Goal: Task Accomplishment & Management: Complete application form

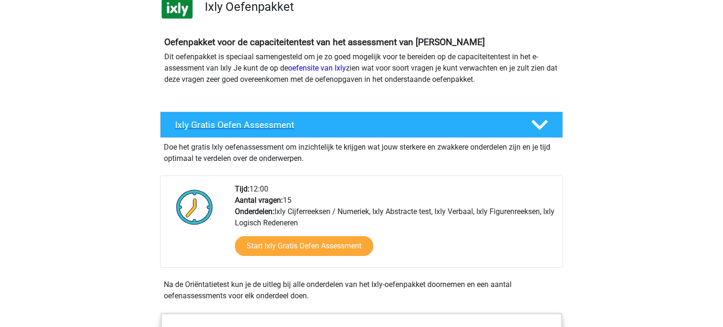
scroll to position [78, 0]
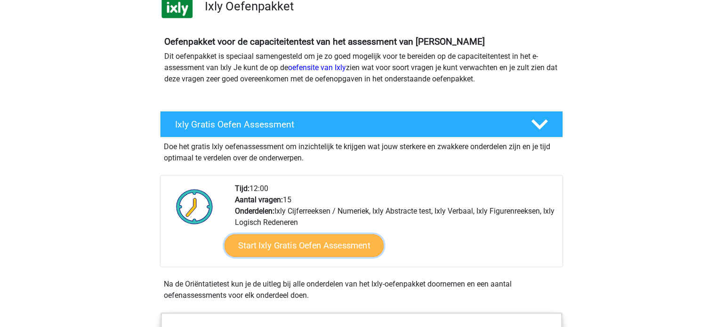
click at [300, 249] on link "Start Ixly Gratis Oefen Assessment" at bounding box center [303, 245] width 159 height 23
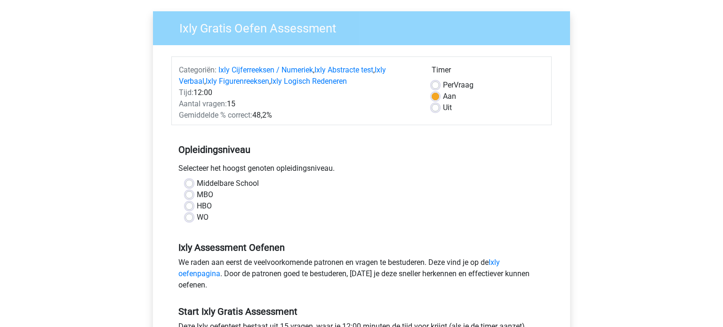
scroll to position [69, 0]
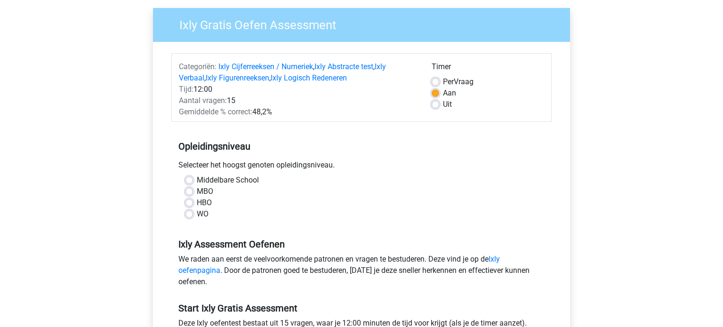
click at [443, 106] on label "Uit" at bounding box center [447, 104] width 9 height 11
click at [436, 106] on input "Uit" at bounding box center [436, 103] width 8 height 9
radio input "true"
click at [197, 192] on label "MBO" at bounding box center [205, 191] width 16 height 11
click at [189, 192] on input "MBO" at bounding box center [189, 190] width 8 height 9
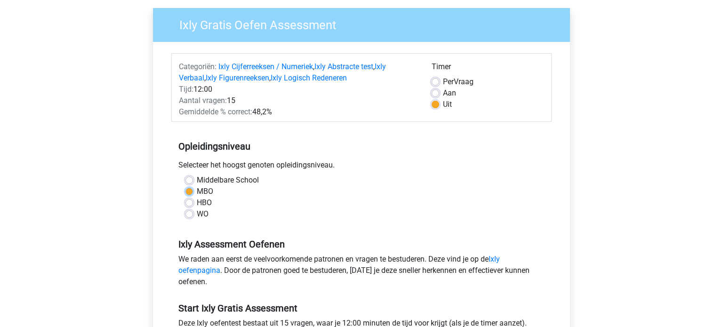
radio input "true"
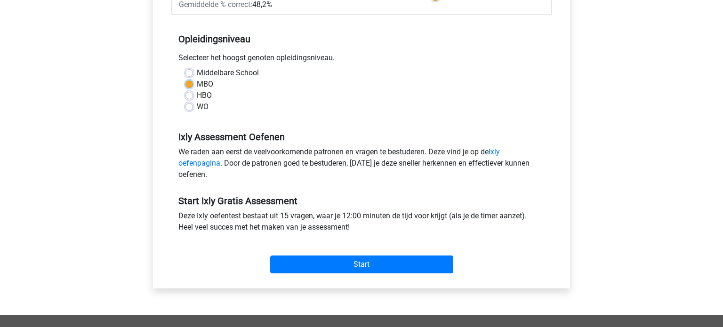
scroll to position [177, 0]
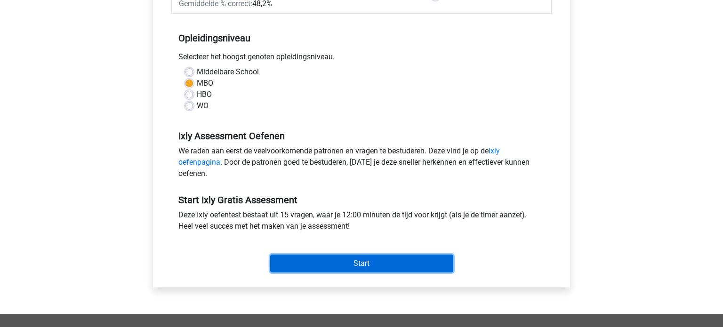
click at [337, 267] on input "Start" at bounding box center [361, 264] width 183 height 18
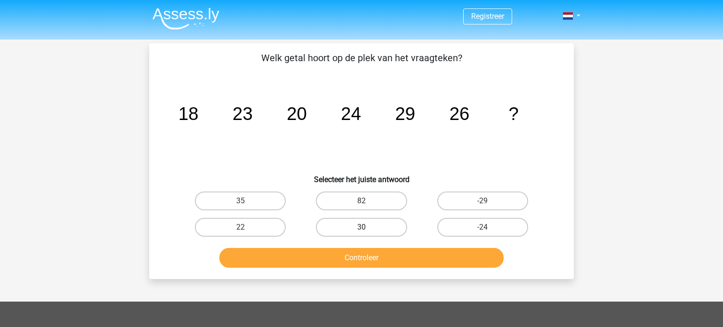
click at [368, 231] on label "30" at bounding box center [361, 227] width 91 height 19
click at [368, 231] on input "30" at bounding box center [364, 230] width 6 height 6
radio input "true"
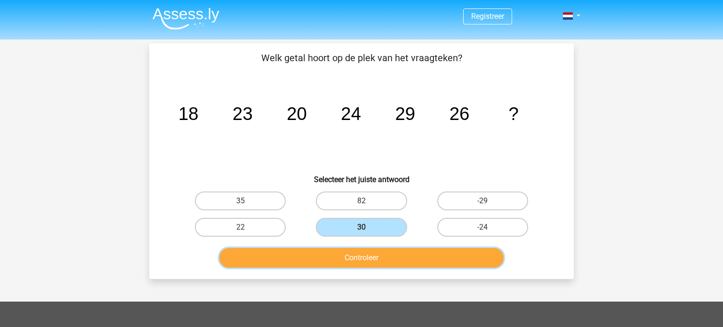
click at [375, 262] on button "Controleer" at bounding box center [361, 258] width 285 height 20
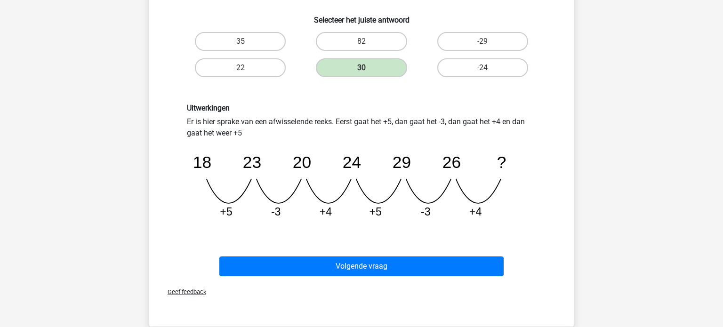
scroll to position [160, 0]
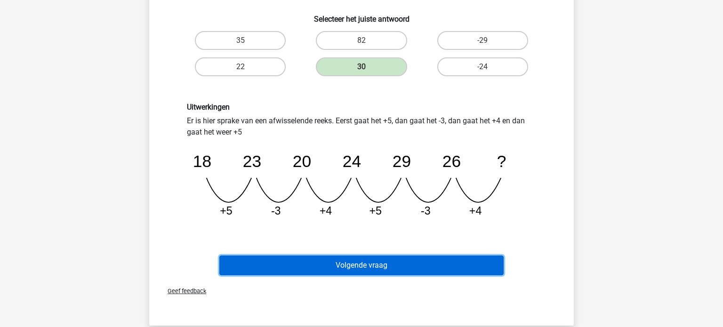
click at [378, 268] on button "Volgende vraag" at bounding box center [361, 266] width 285 height 20
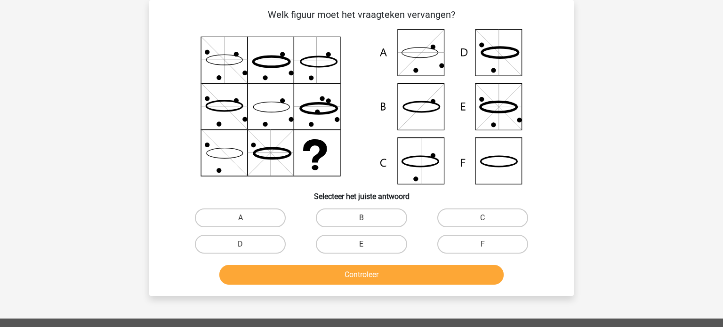
scroll to position [0, 0]
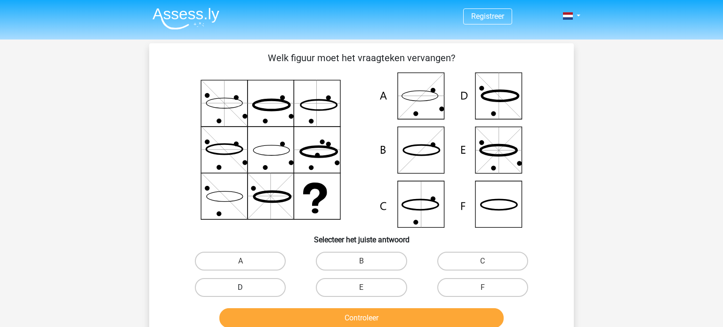
click at [237, 288] on label "D" at bounding box center [240, 287] width 91 height 19
click at [240, 288] on input "D" at bounding box center [243, 291] width 6 height 6
radio input "true"
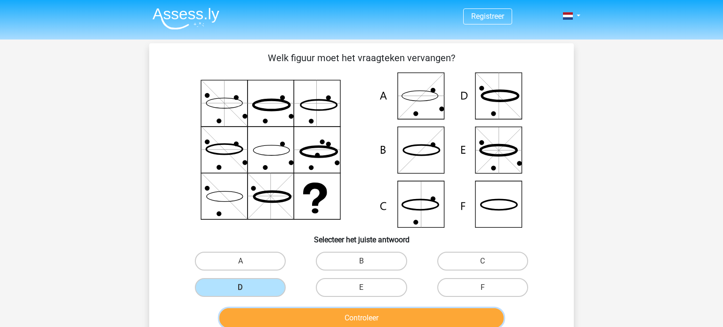
click at [315, 313] on button "Controleer" at bounding box center [361, 318] width 285 height 20
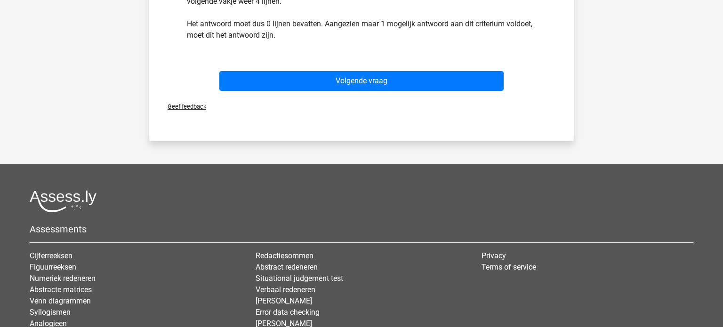
scroll to position [356, 0]
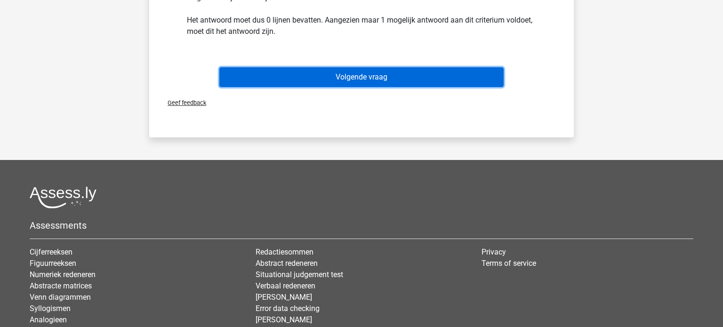
click at [391, 70] on button "Volgende vraag" at bounding box center [361, 77] width 285 height 20
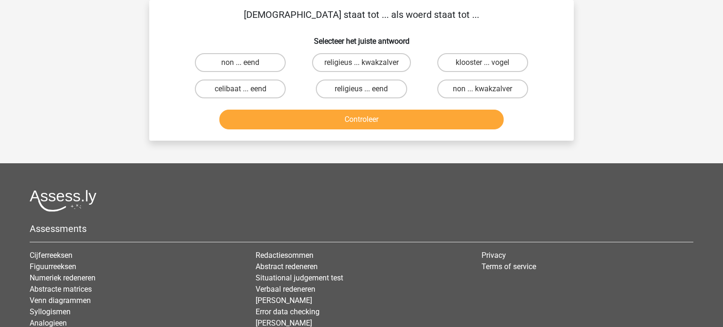
scroll to position [0, 0]
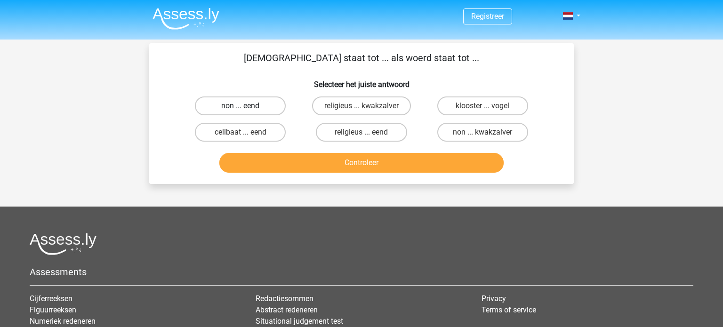
click at [265, 107] on label "non ... eend" at bounding box center [240, 105] width 91 height 19
click at [247, 107] on input "non ... eend" at bounding box center [243, 109] width 6 height 6
radio input "true"
click at [321, 160] on button "Controleer" at bounding box center [361, 163] width 285 height 20
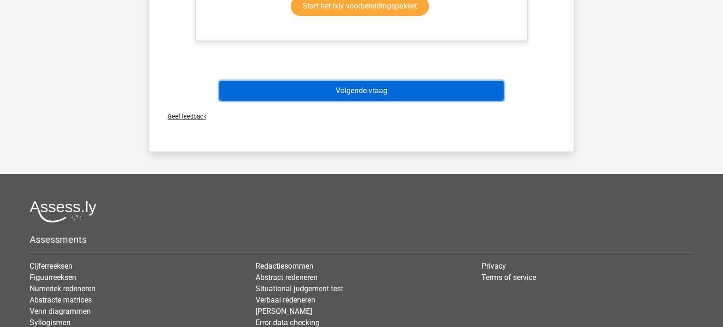
click at [412, 93] on button "Volgende vraag" at bounding box center [361, 91] width 285 height 20
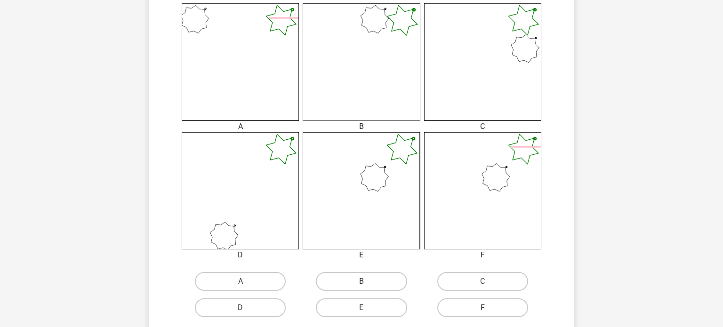
scroll to position [251, 0]
click at [501, 311] on label "F" at bounding box center [482, 305] width 91 height 19
click at [489, 311] on input "F" at bounding box center [485, 308] width 6 height 6
radio input "true"
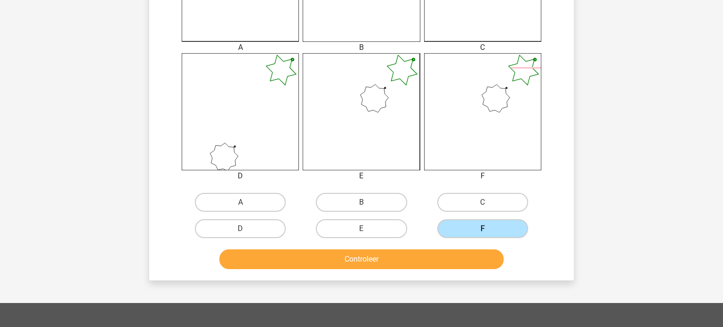
scroll to position [330, 0]
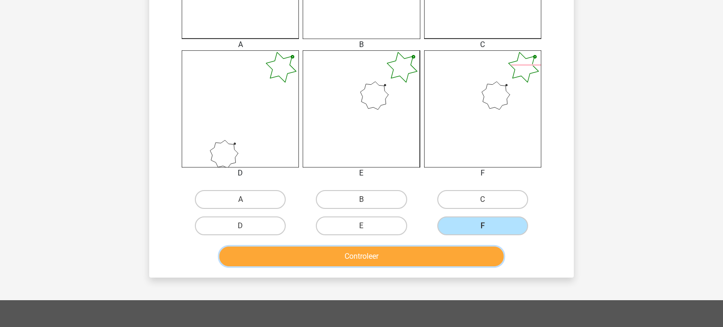
click at [437, 251] on button "Controleer" at bounding box center [361, 257] width 285 height 20
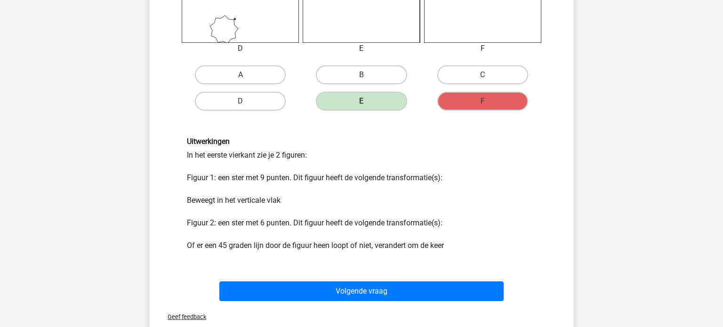
scroll to position [456, 0]
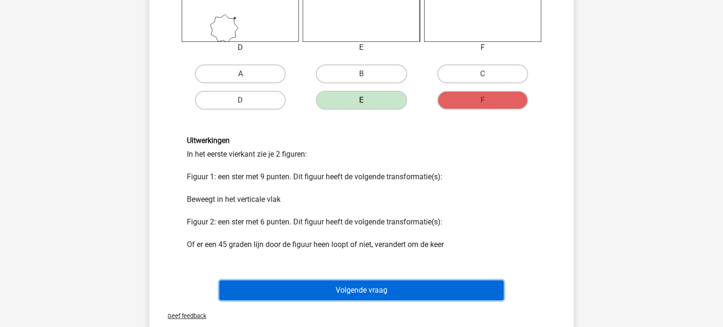
click at [432, 288] on button "Volgende vraag" at bounding box center [361, 290] width 285 height 20
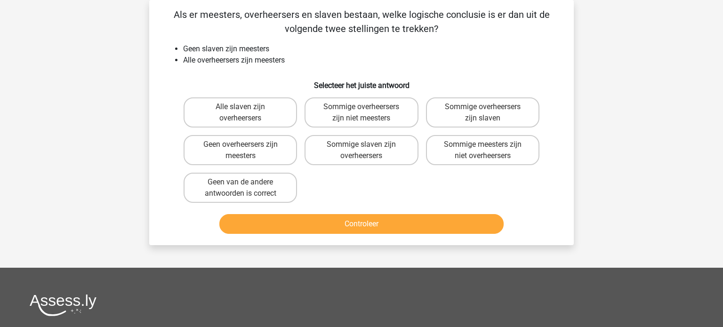
scroll to position [0, 0]
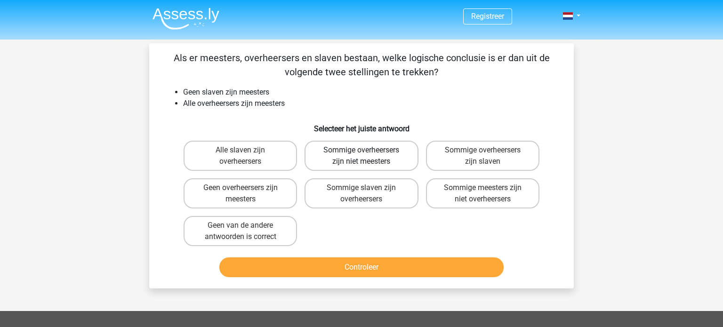
click at [375, 157] on label "Sommige overheersers zijn niet meesters" at bounding box center [360, 156] width 113 height 30
click at [368, 156] on input "Sommige overheersers zijn niet meesters" at bounding box center [364, 153] width 6 height 6
radio input "true"
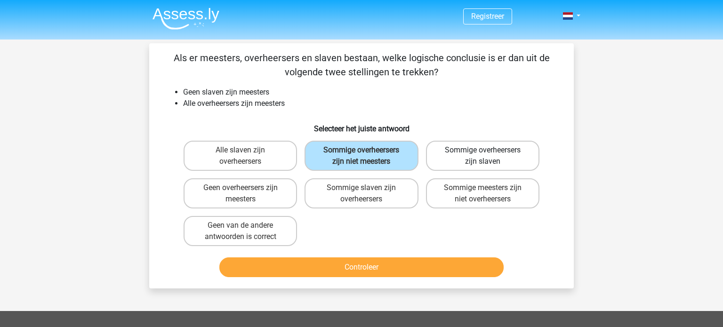
click at [467, 162] on label "Sommige overheersers zijn slaven" at bounding box center [482, 156] width 113 height 30
click at [482, 156] on input "Sommige overheersers zijn slaven" at bounding box center [485, 153] width 6 height 6
radio input "true"
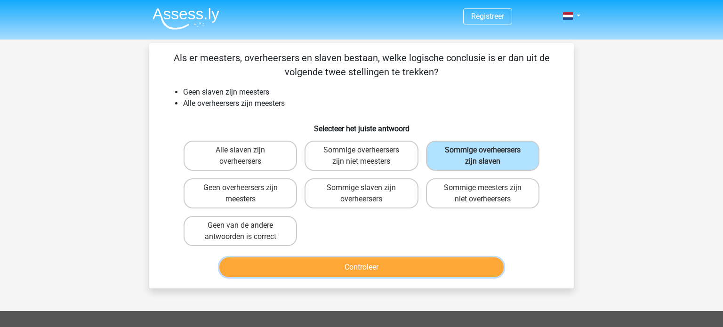
click at [434, 267] on button "Controleer" at bounding box center [361, 267] width 285 height 20
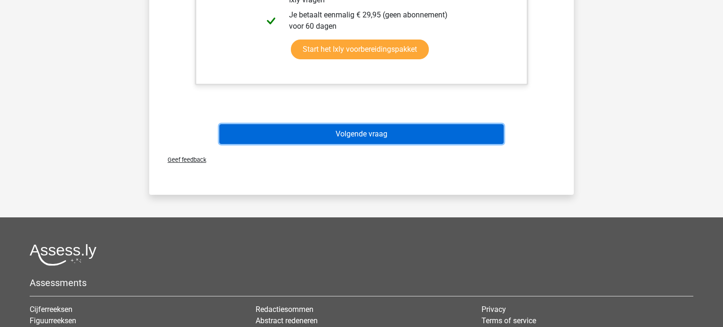
click at [377, 132] on button "Volgende vraag" at bounding box center [361, 134] width 285 height 20
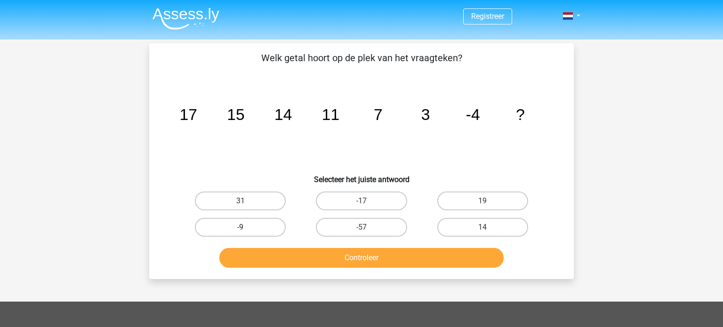
click at [246, 227] on label "-9" at bounding box center [240, 227] width 91 height 19
click at [246, 227] on input "-9" at bounding box center [243, 230] width 6 height 6
radio input "true"
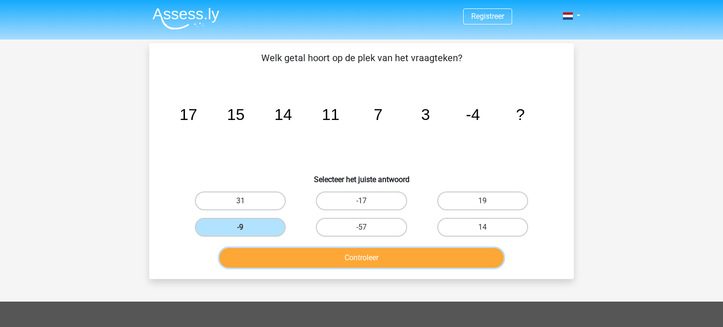
click at [329, 255] on button "Controleer" at bounding box center [361, 258] width 285 height 20
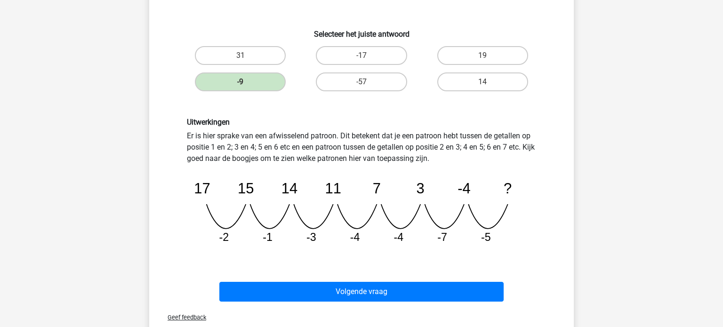
scroll to position [148, 0]
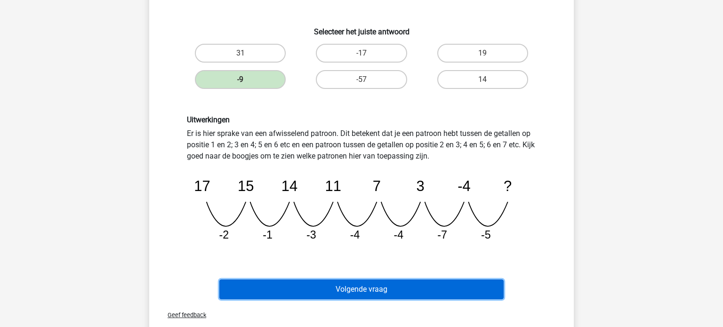
click at [340, 287] on button "Volgende vraag" at bounding box center [361, 290] width 285 height 20
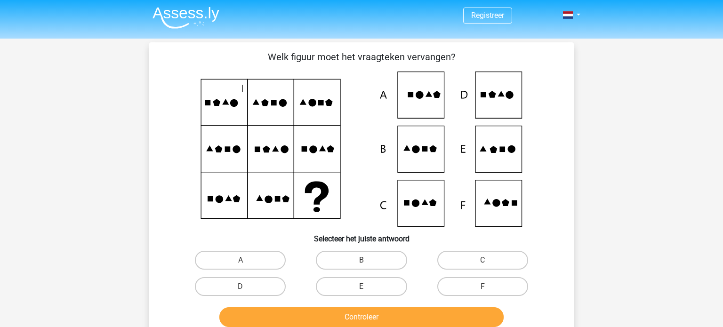
scroll to position [0, 0]
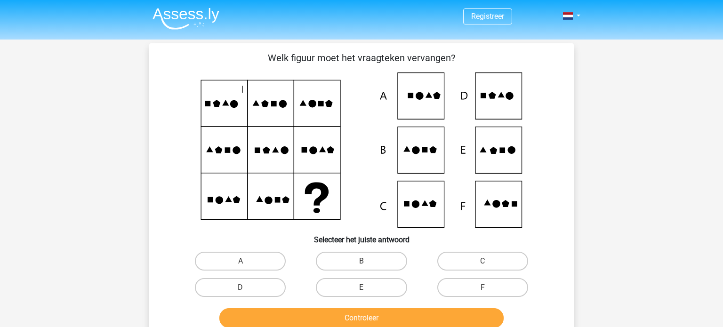
click at [367, 292] on input "E" at bounding box center [364, 291] width 6 height 6
radio input "true"
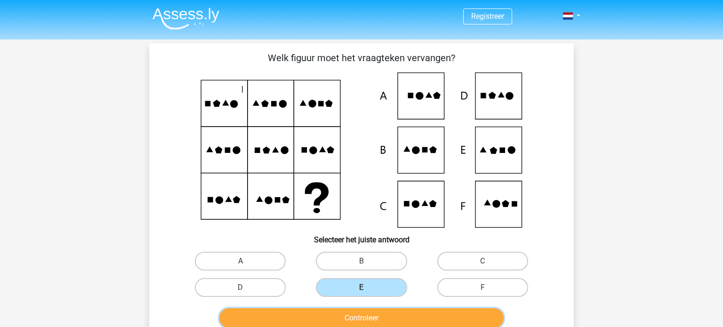
click at [374, 315] on button "Controleer" at bounding box center [361, 318] width 285 height 20
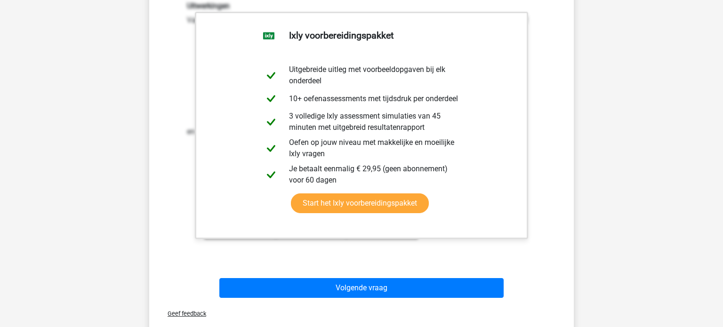
scroll to position [387, 0]
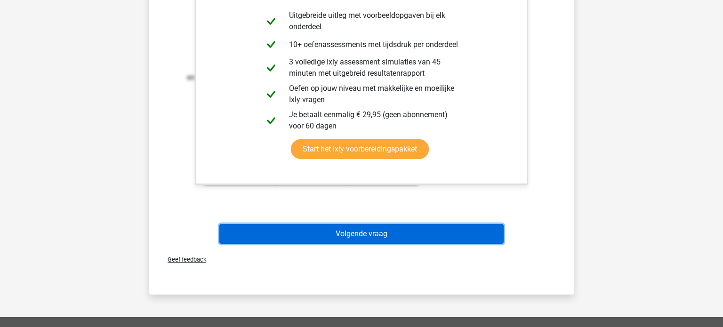
click at [369, 237] on button "Volgende vraag" at bounding box center [361, 234] width 285 height 20
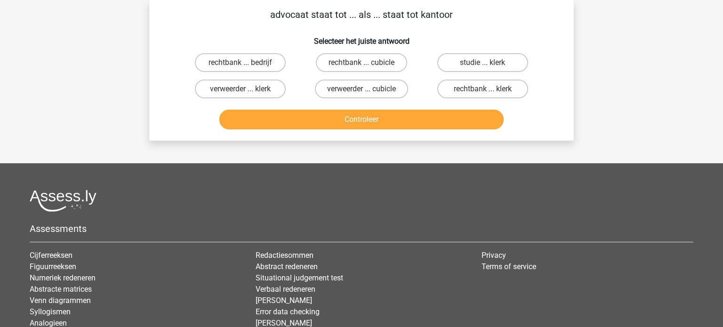
scroll to position [0, 0]
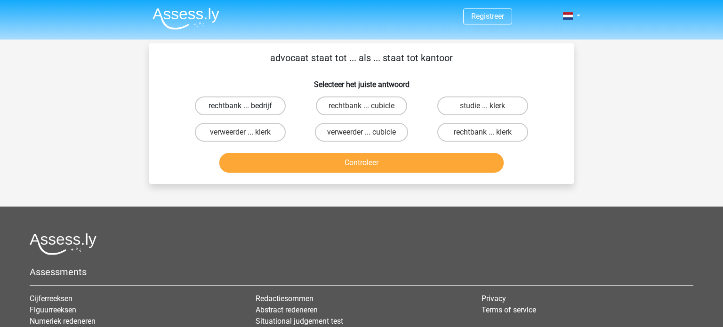
click at [238, 106] on label "rechtbank ... bedrijf" at bounding box center [240, 105] width 91 height 19
click at [240, 106] on input "rechtbank ... bedrijf" at bounding box center [243, 109] width 6 height 6
radio input "true"
click at [344, 161] on button "Controleer" at bounding box center [361, 163] width 285 height 20
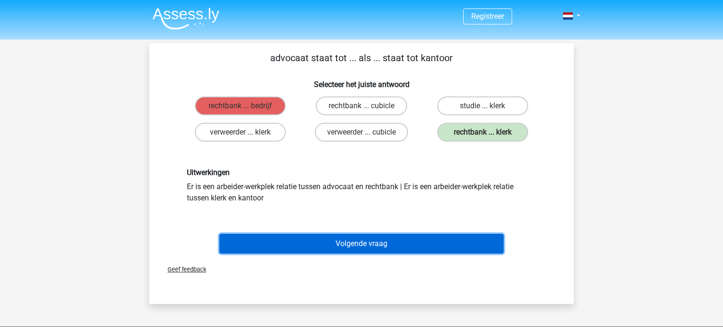
click at [425, 242] on button "Volgende vraag" at bounding box center [361, 244] width 285 height 20
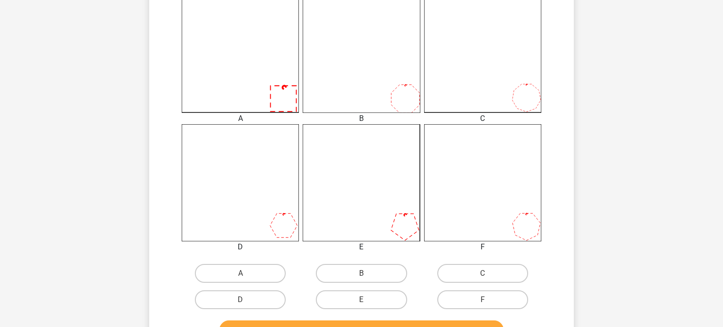
scroll to position [258, 0]
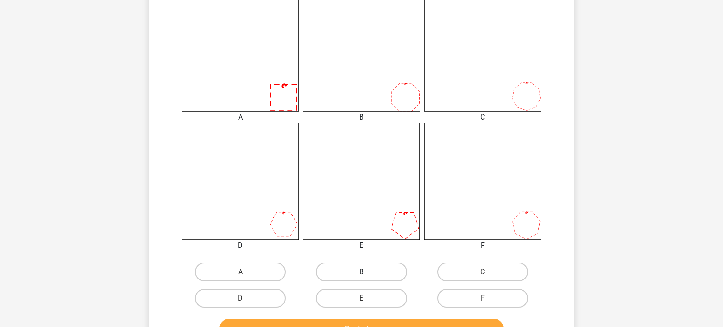
click at [385, 273] on label "B" at bounding box center [361, 272] width 91 height 19
click at [368, 273] on input "B" at bounding box center [364, 275] width 6 height 6
radio input "true"
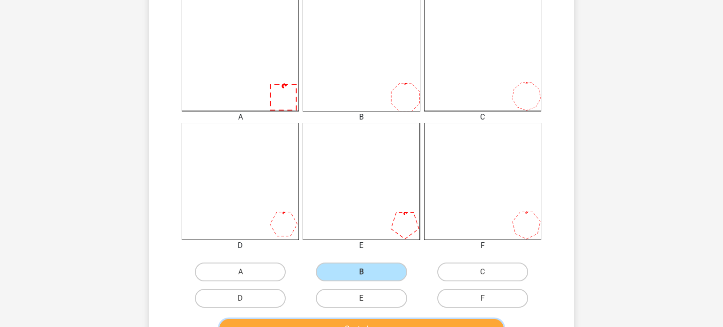
click at [408, 323] on button "Controleer" at bounding box center [361, 329] width 285 height 20
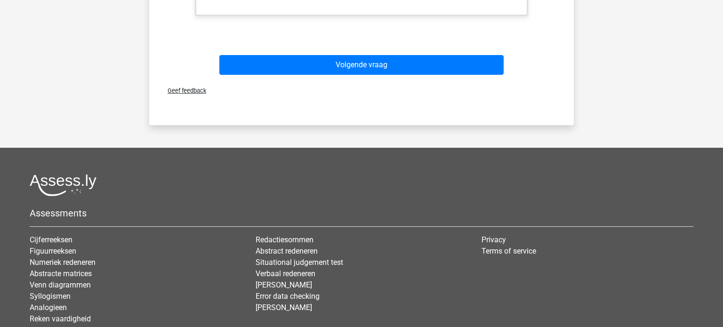
scroll to position [818, 0]
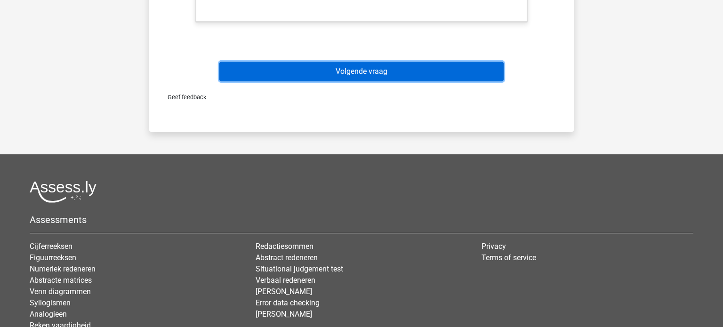
click at [344, 71] on button "Volgende vraag" at bounding box center [361, 72] width 285 height 20
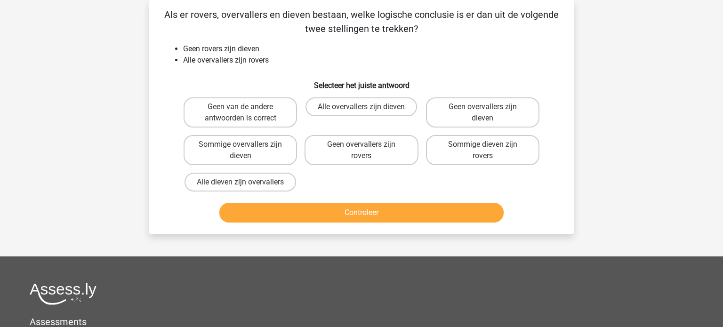
scroll to position [0, 0]
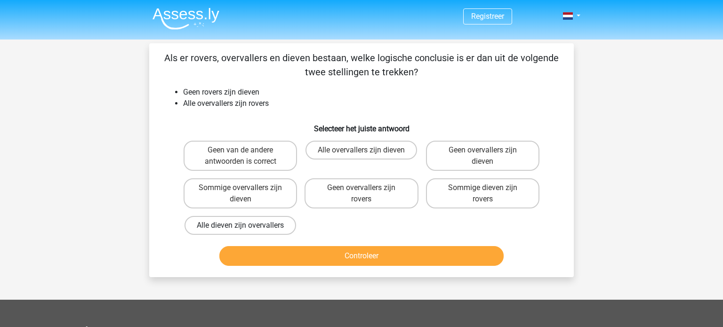
click at [285, 225] on label "Alle dieven zijn overvallers" at bounding box center [240, 225] width 112 height 19
click at [247, 225] on input "Alle dieven zijn overvallers" at bounding box center [243, 228] width 6 height 6
radio input "true"
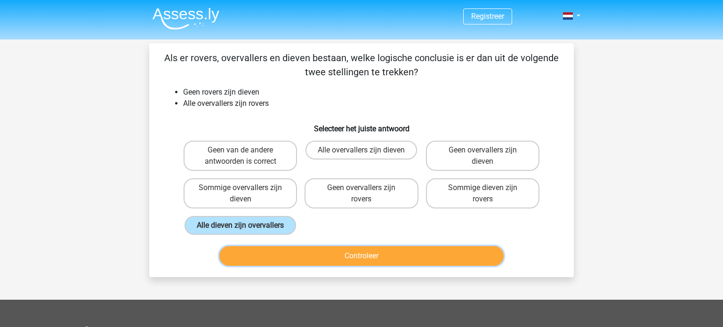
click at [301, 256] on button "Controleer" at bounding box center [361, 256] width 285 height 20
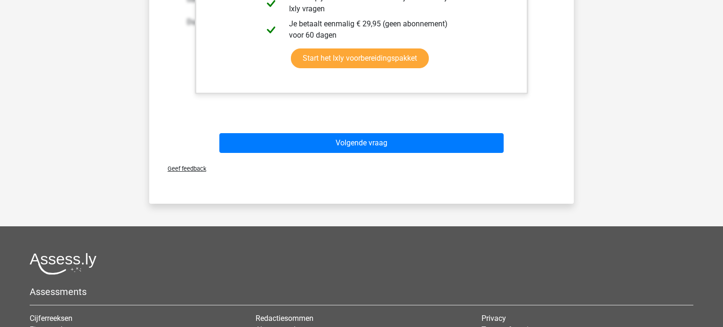
scroll to position [422, 0]
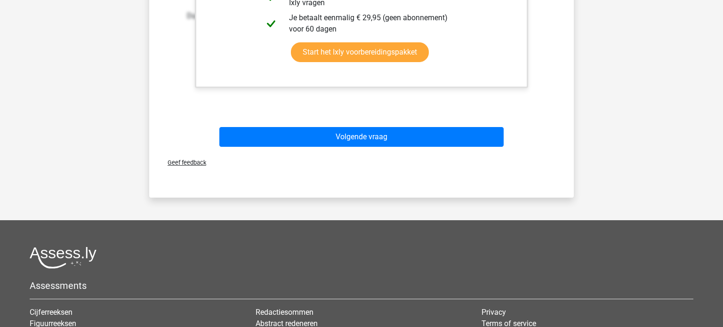
click at [345, 146] on div "Volgende vraag" at bounding box center [361, 139] width 363 height 24
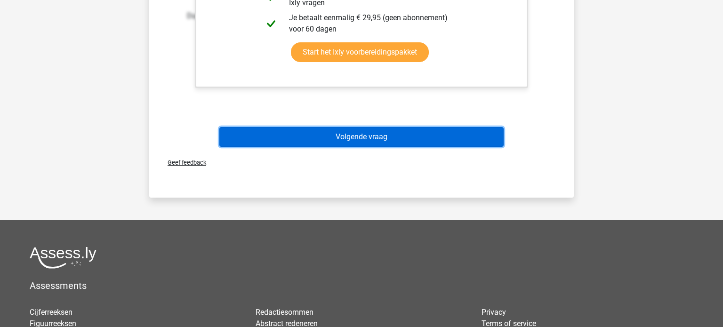
click at [343, 138] on button "Volgende vraag" at bounding box center [361, 137] width 285 height 20
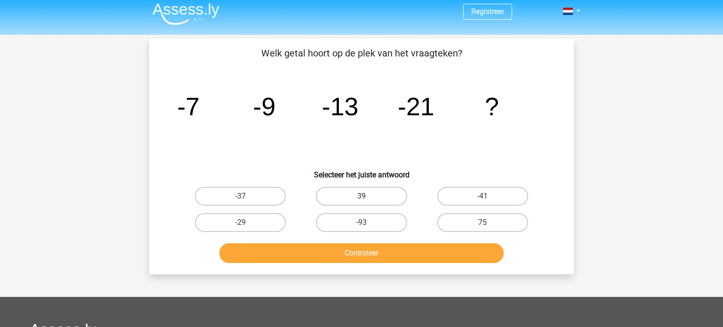
scroll to position [0, 0]
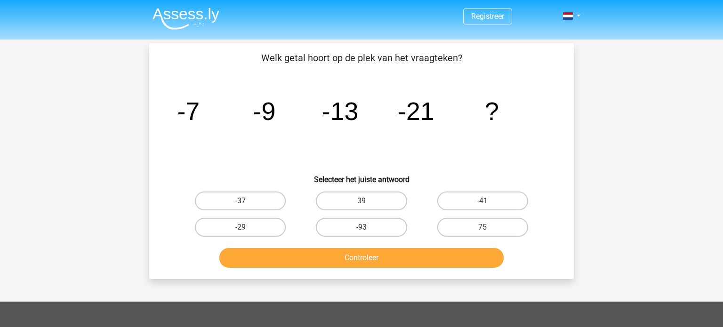
click at [265, 204] on label "-37" at bounding box center [240, 201] width 91 height 19
click at [247, 204] on input "-37" at bounding box center [243, 204] width 6 height 6
radio input "true"
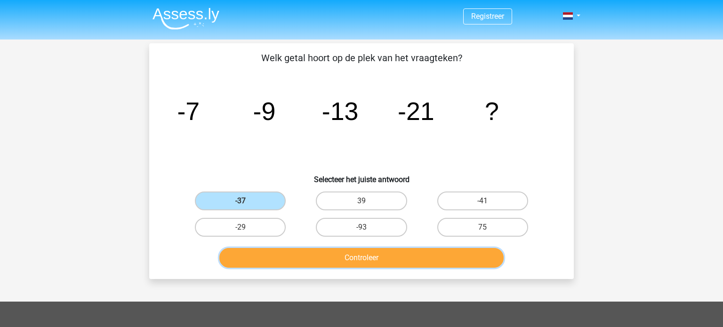
click at [344, 262] on button "Controleer" at bounding box center [361, 258] width 285 height 20
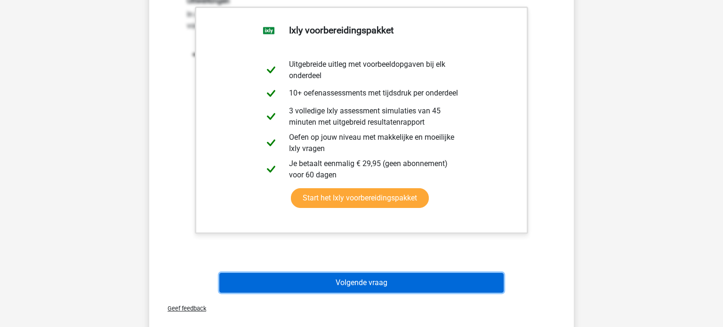
click at [343, 279] on button "Volgende vraag" at bounding box center [361, 283] width 285 height 20
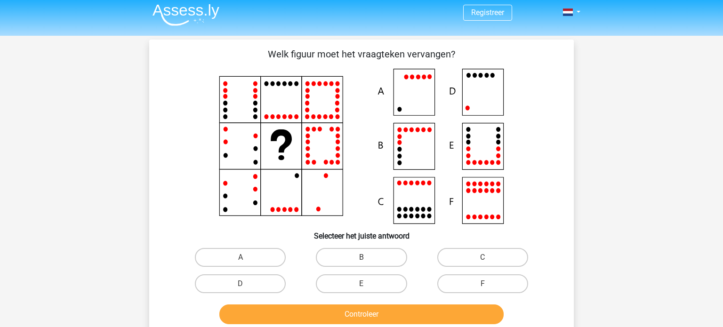
scroll to position [2, 0]
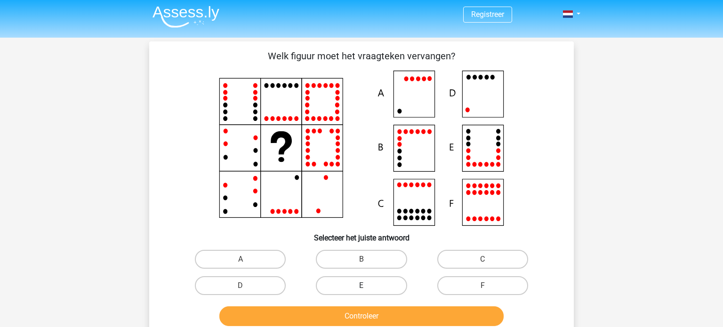
click at [371, 286] on label "E" at bounding box center [361, 285] width 91 height 19
click at [368, 286] on input "E" at bounding box center [364, 289] width 6 height 6
radio input "true"
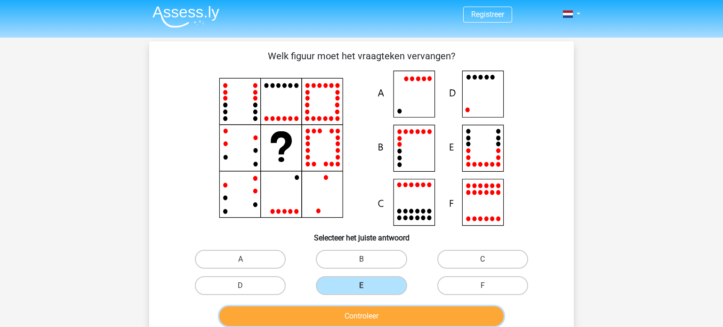
click at [375, 312] on button "Controleer" at bounding box center [361, 316] width 285 height 20
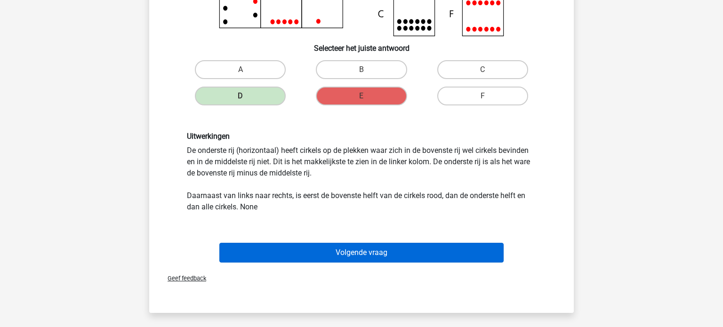
scroll to position [193, 0]
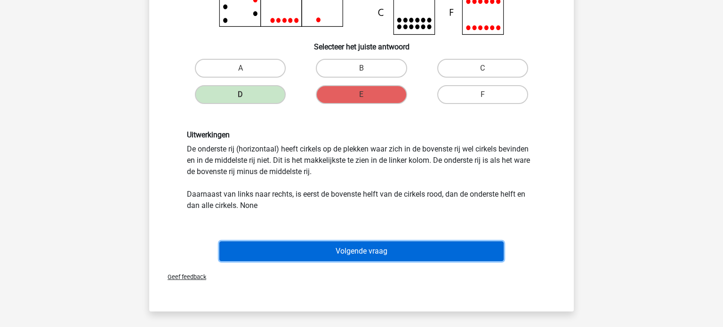
click at [387, 254] on button "Volgende vraag" at bounding box center [361, 251] width 285 height 20
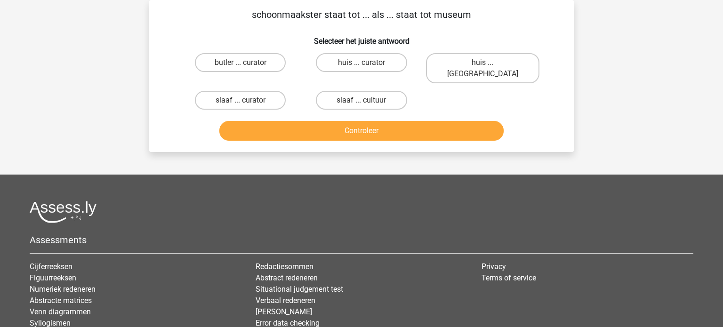
scroll to position [0, 0]
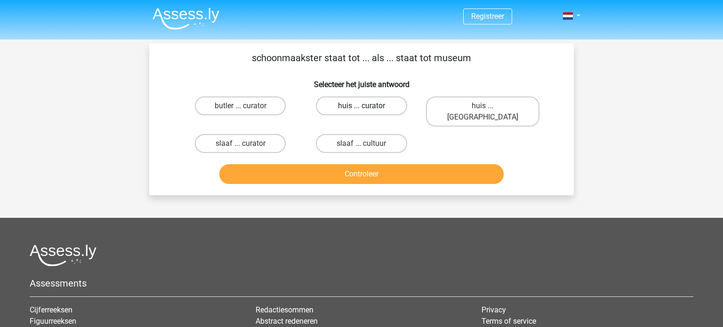
click at [368, 108] on label "huis ... curator" at bounding box center [361, 105] width 91 height 19
click at [368, 108] on input "huis ... curator" at bounding box center [364, 109] width 6 height 6
radio input "true"
click at [383, 134] on label "slaaf ... cultuur" at bounding box center [361, 143] width 91 height 19
click at [368, 144] on input "slaaf ... cultuur" at bounding box center [364, 147] width 6 height 6
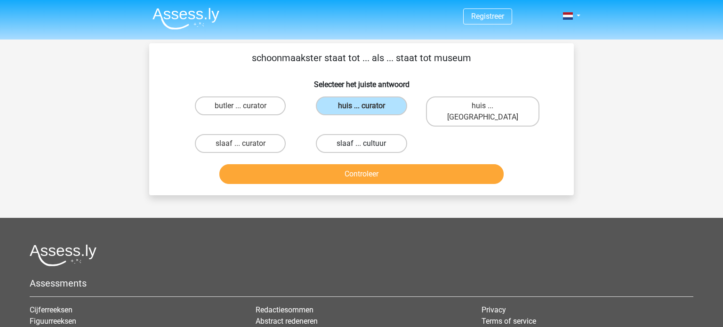
radio input "true"
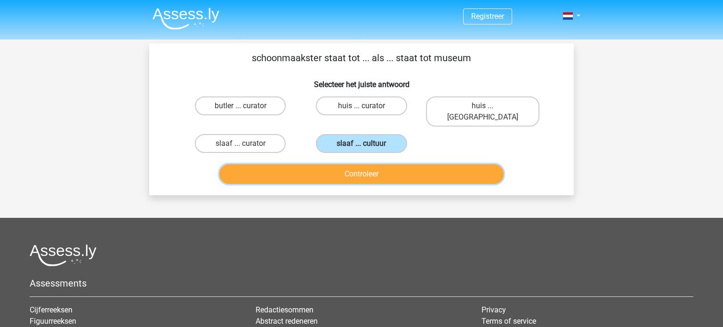
click at [394, 167] on button "Controleer" at bounding box center [361, 174] width 285 height 20
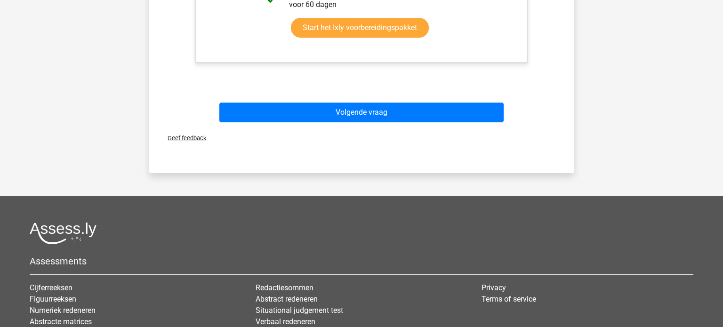
scroll to position [360, 0]
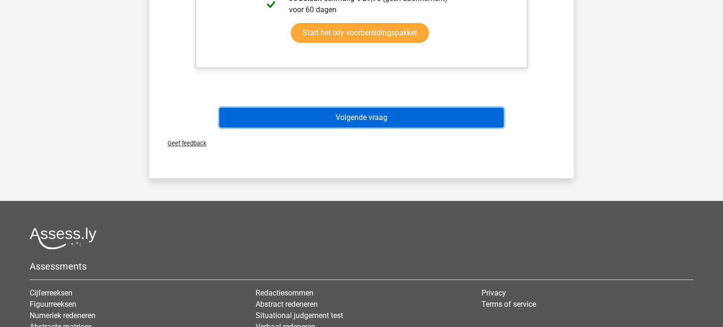
click at [368, 108] on button "Volgende vraag" at bounding box center [361, 118] width 285 height 20
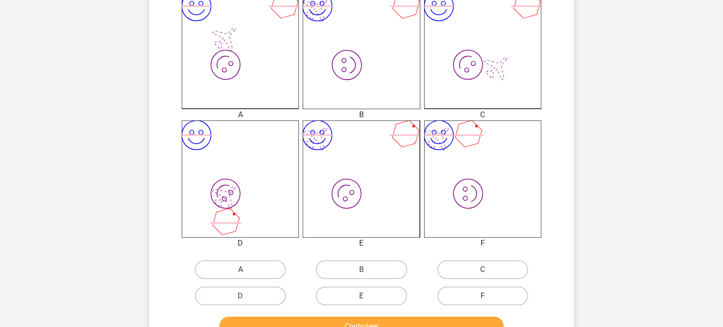
scroll to position [261, 0]
click at [241, 268] on label "A" at bounding box center [240, 269] width 91 height 19
click at [241, 269] on input "A" at bounding box center [243, 272] width 6 height 6
radio input "true"
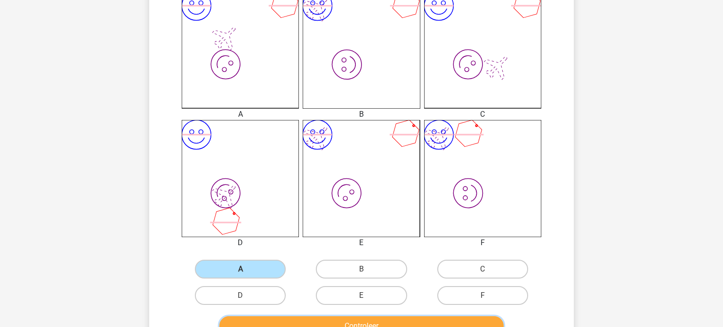
click at [318, 324] on button "Controleer" at bounding box center [361, 326] width 285 height 20
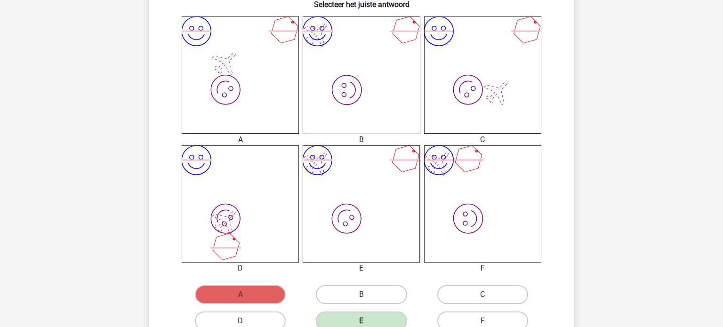
scroll to position [235, 0]
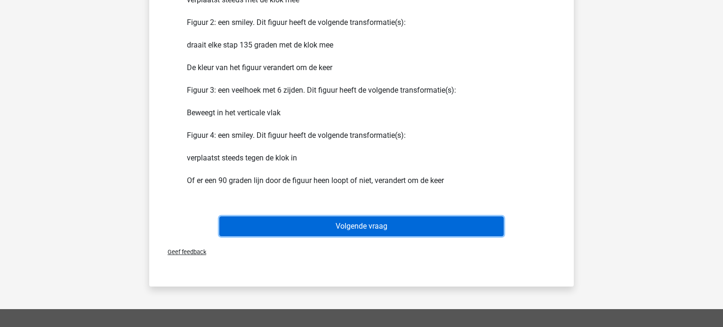
click at [455, 223] on button "Volgende vraag" at bounding box center [361, 226] width 285 height 20
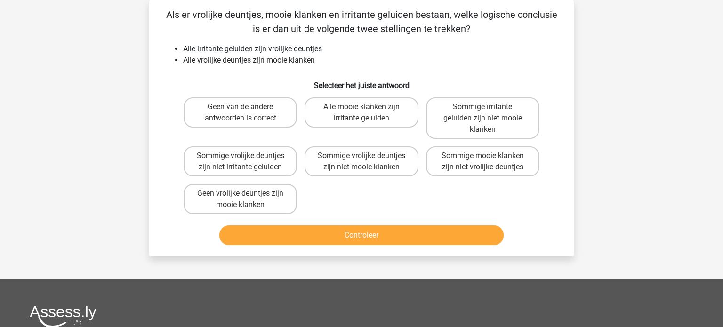
scroll to position [0, 0]
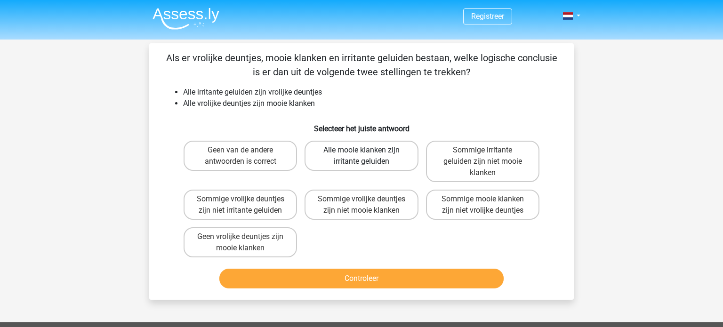
click at [385, 158] on label "Alle mooie klanken zijn irritante geluiden" at bounding box center [360, 156] width 113 height 30
click at [368, 156] on input "Alle mooie klanken zijn irritante geluiden" at bounding box center [364, 153] width 6 height 6
radio input "true"
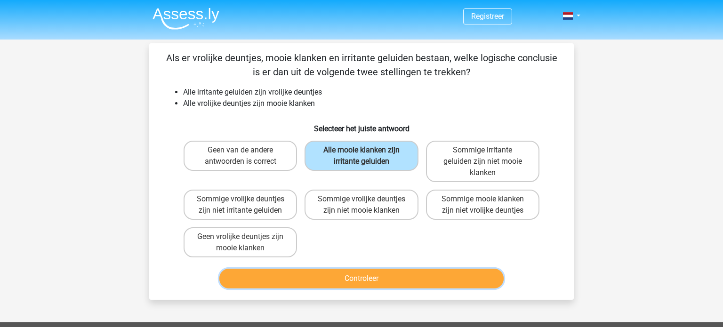
click at [399, 279] on button "Controleer" at bounding box center [361, 279] width 285 height 20
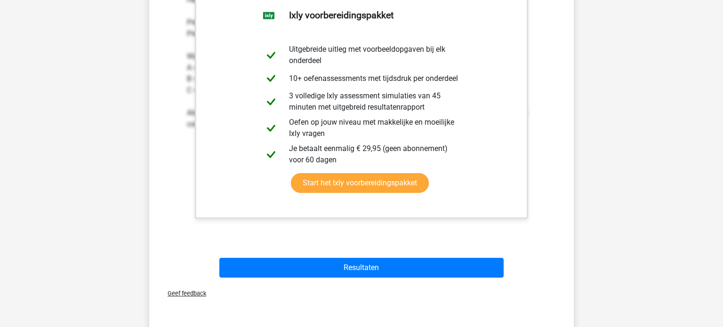
scroll to position [333, 0]
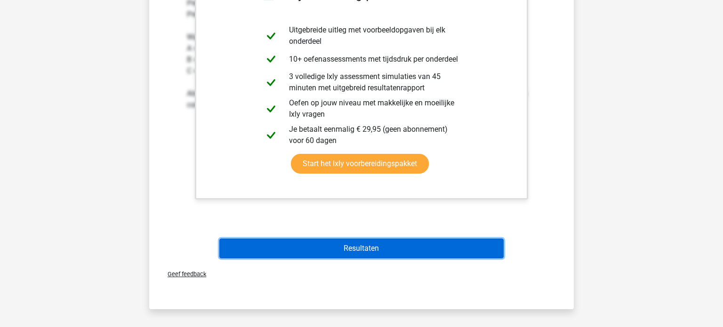
click at [391, 247] on button "Resultaten" at bounding box center [361, 249] width 285 height 20
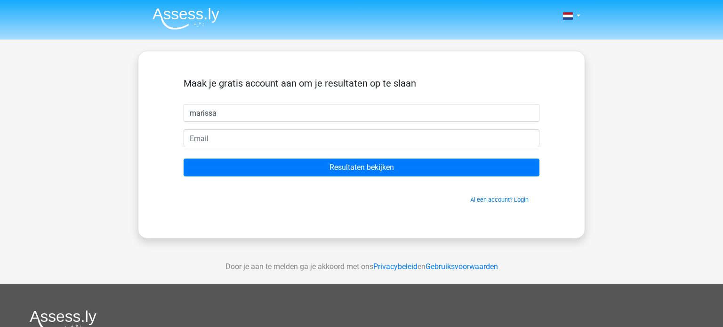
type input "marissa"
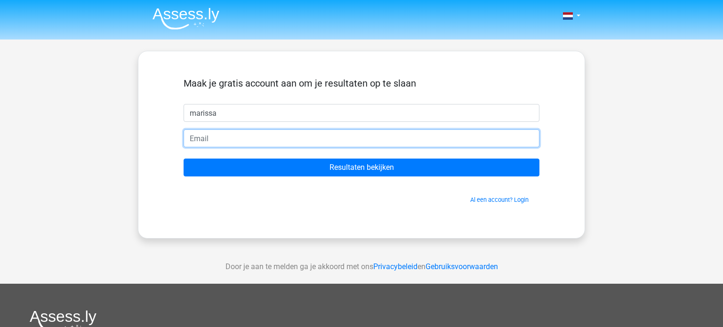
click at [412, 137] on input "email" at bounding box center [362, 138] width 356 height 18
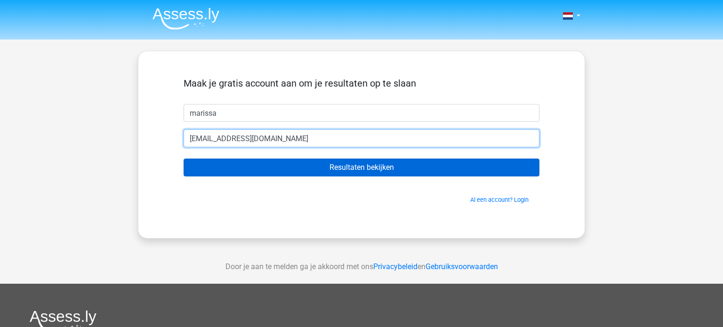
type input "m.kruijs@icloud.com"
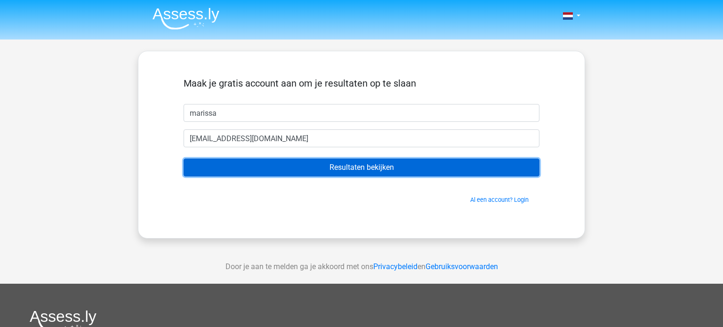
click at [410, 168] on input "Resultaten bekijken" at bounding box center [362, 168] width 356 height 18
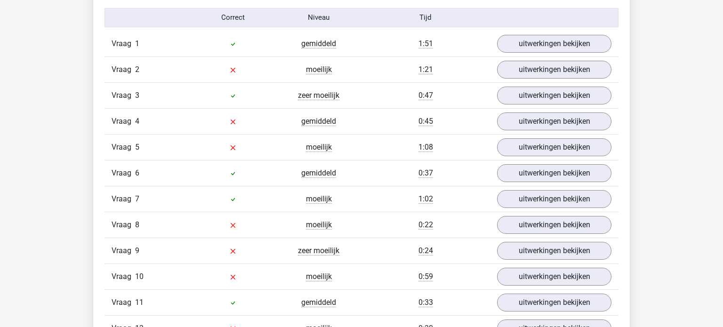
scroll to position [1067, 0]
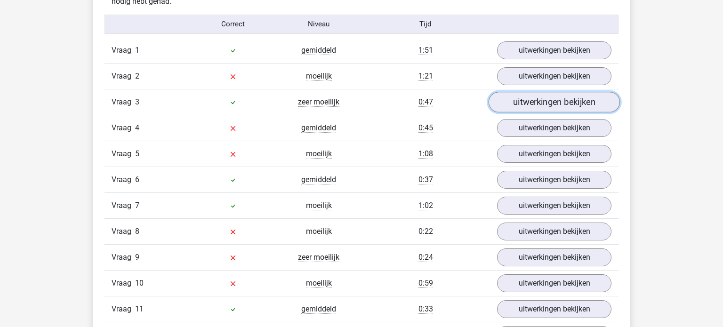
click at [561, 102] on link "uitwerkingen bekijken" at bounding box center [554, 102] width 131 height 21
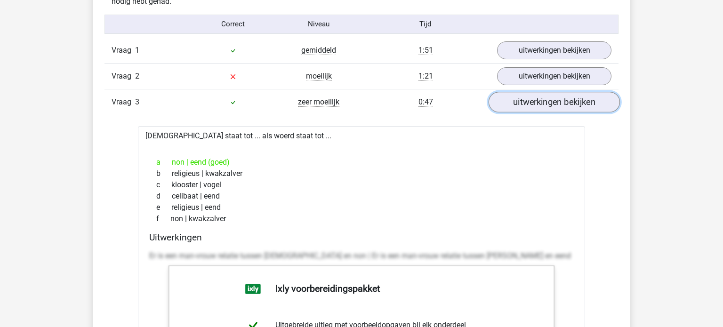
click at [564, 106] on link "uitwerkingen bekijken" at bounding box center [554, 102] width 131 height 21
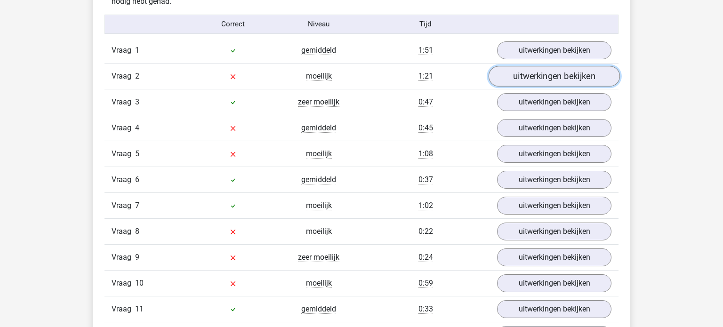
click at [527, 75] on link "uitwerkingen bekijken" at bounding box center [554, 76] width 131 height 21
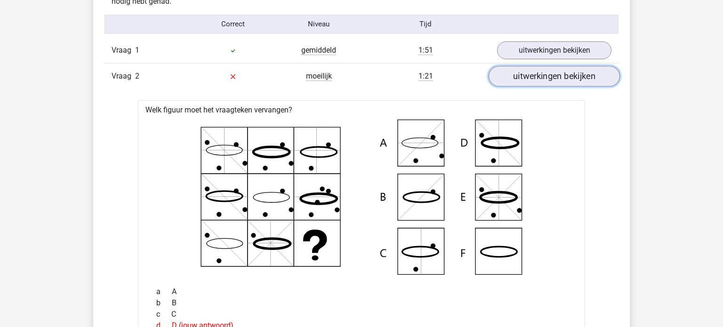
click at [527, 74] on link "uitwerkingen bekijken" at bounding box center [554, 76] width 131 height 21
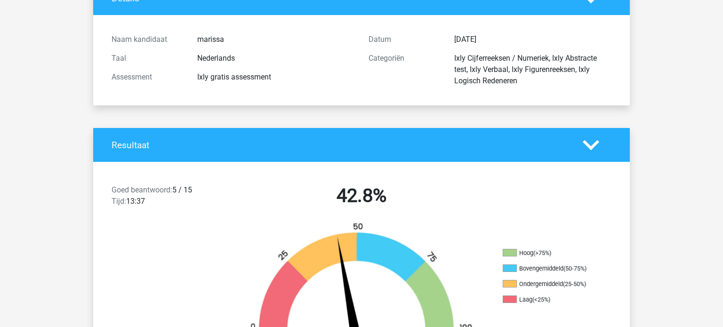
scroll to position [0, 0]
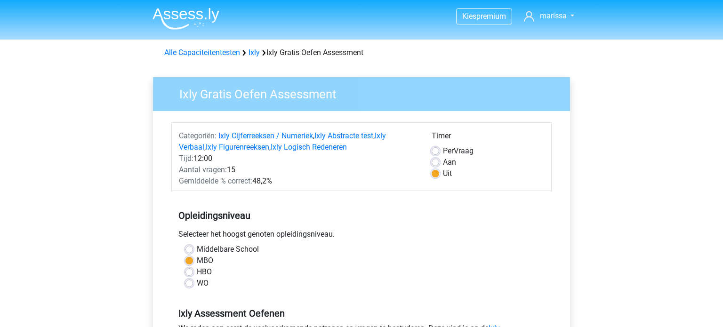
scroll to position [177, 0]
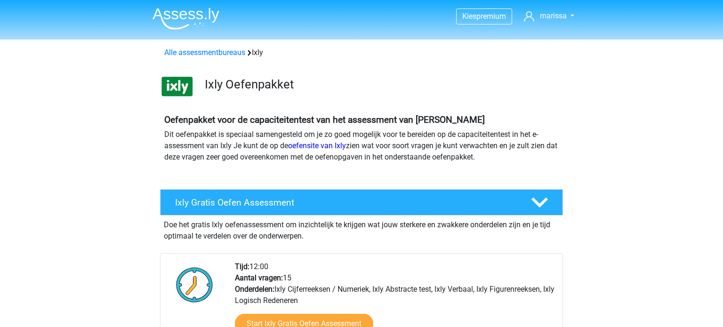
scroll to position [78, 0]
